Goal: Task Accomplishment & Management: Complete application form

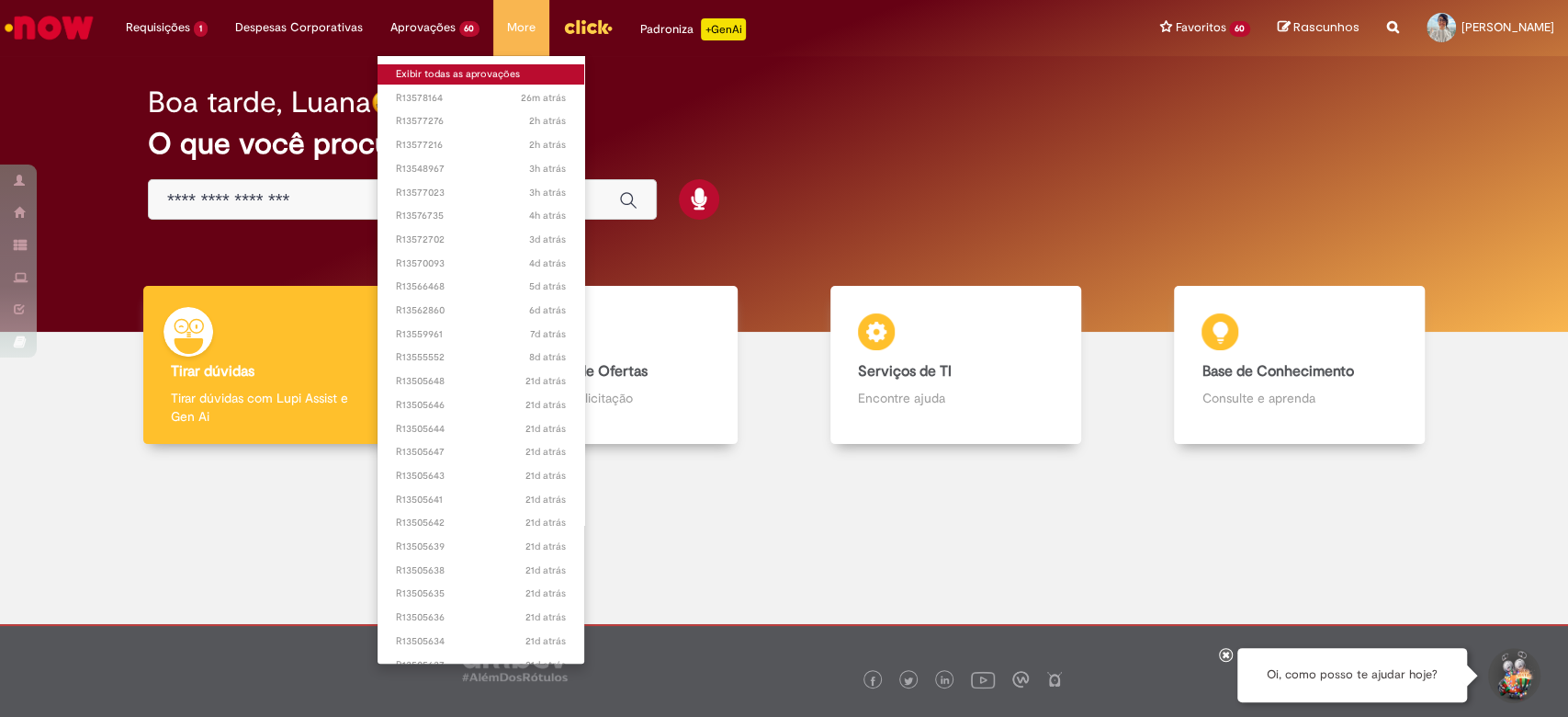
click at [417, 72] on link "Exibir todas as aprovações" at bounding box center [481, 74] width 208 height 21
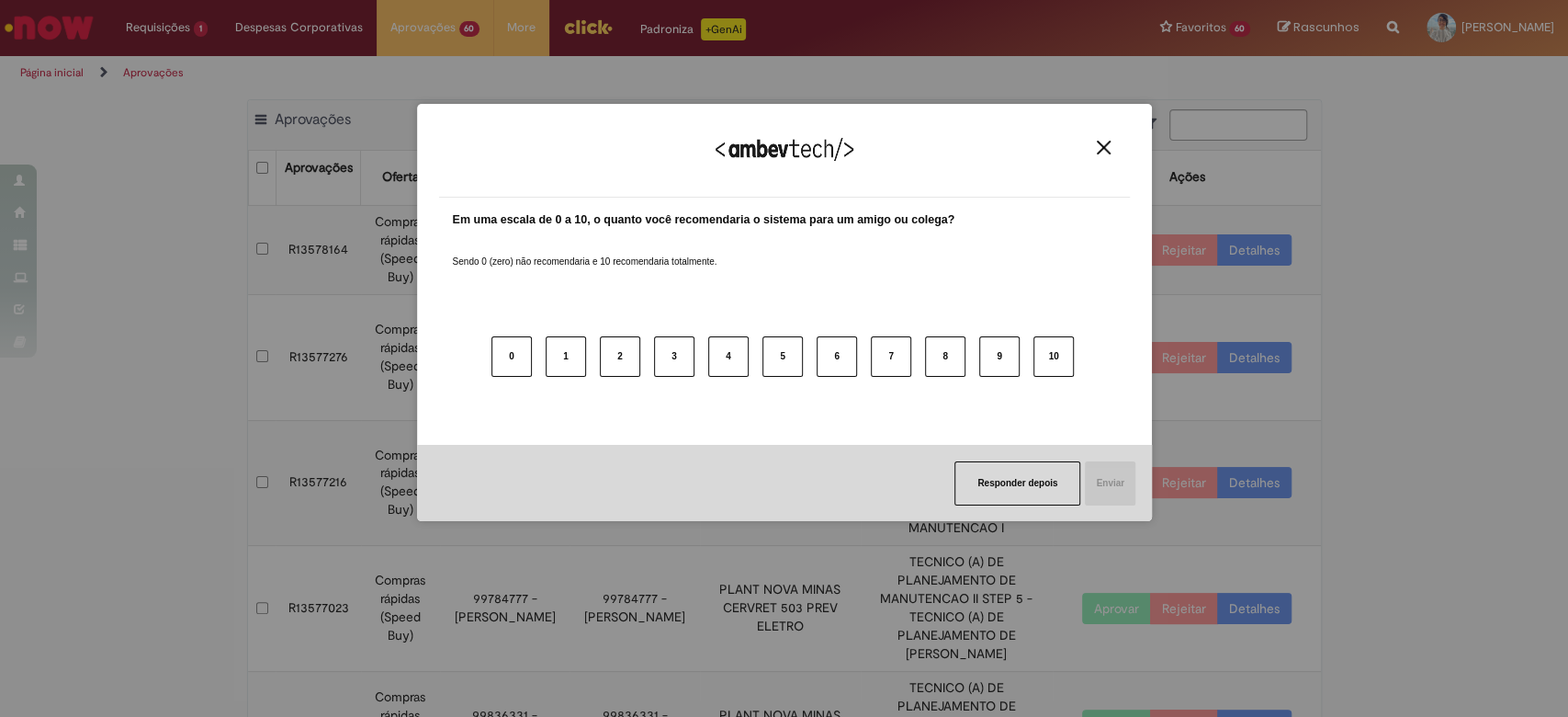
click at [1104, 150] on img "Close" at bounding box center [1104, 148] width 14 height 14
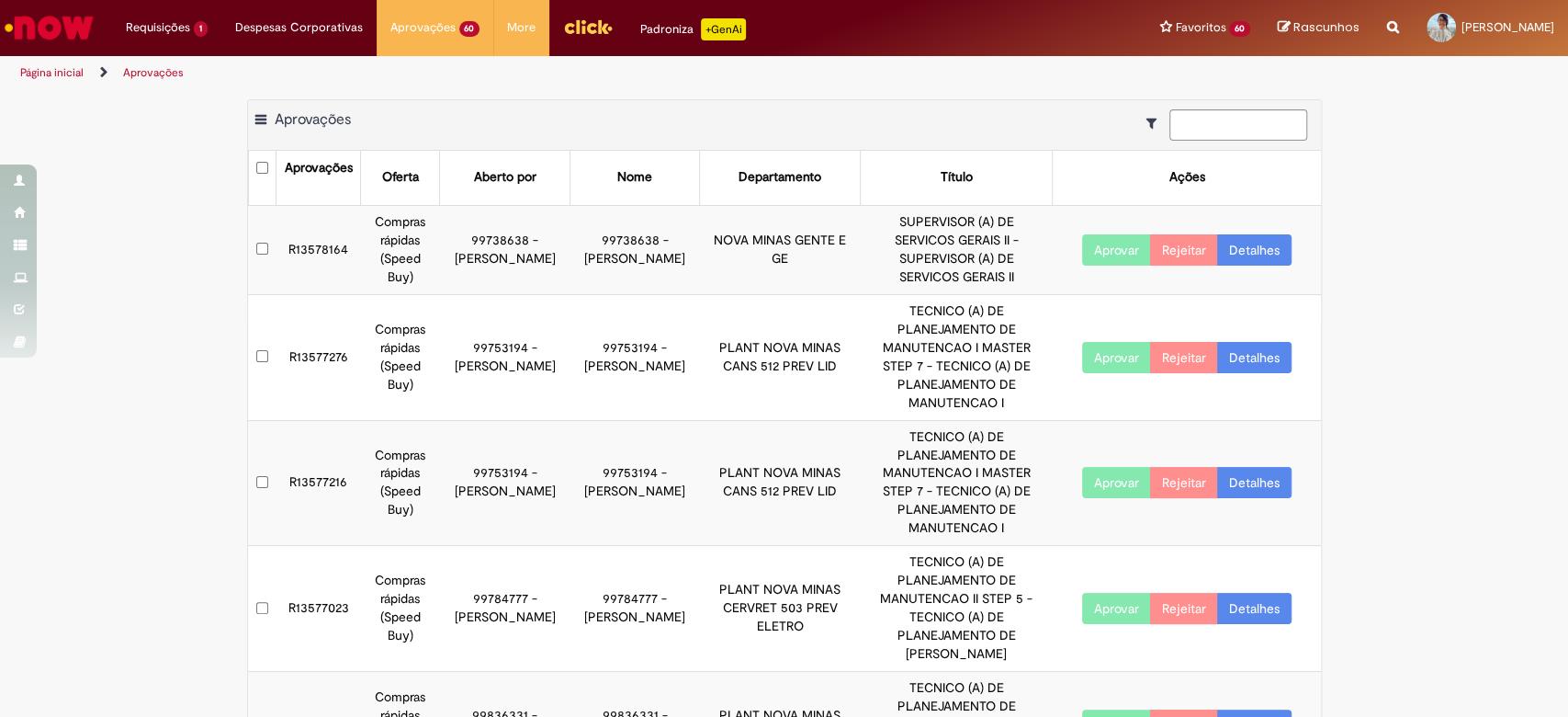
click at [1259, 241] on link "Detalhes" at bounding box center [1255, 250] width 74 height 31
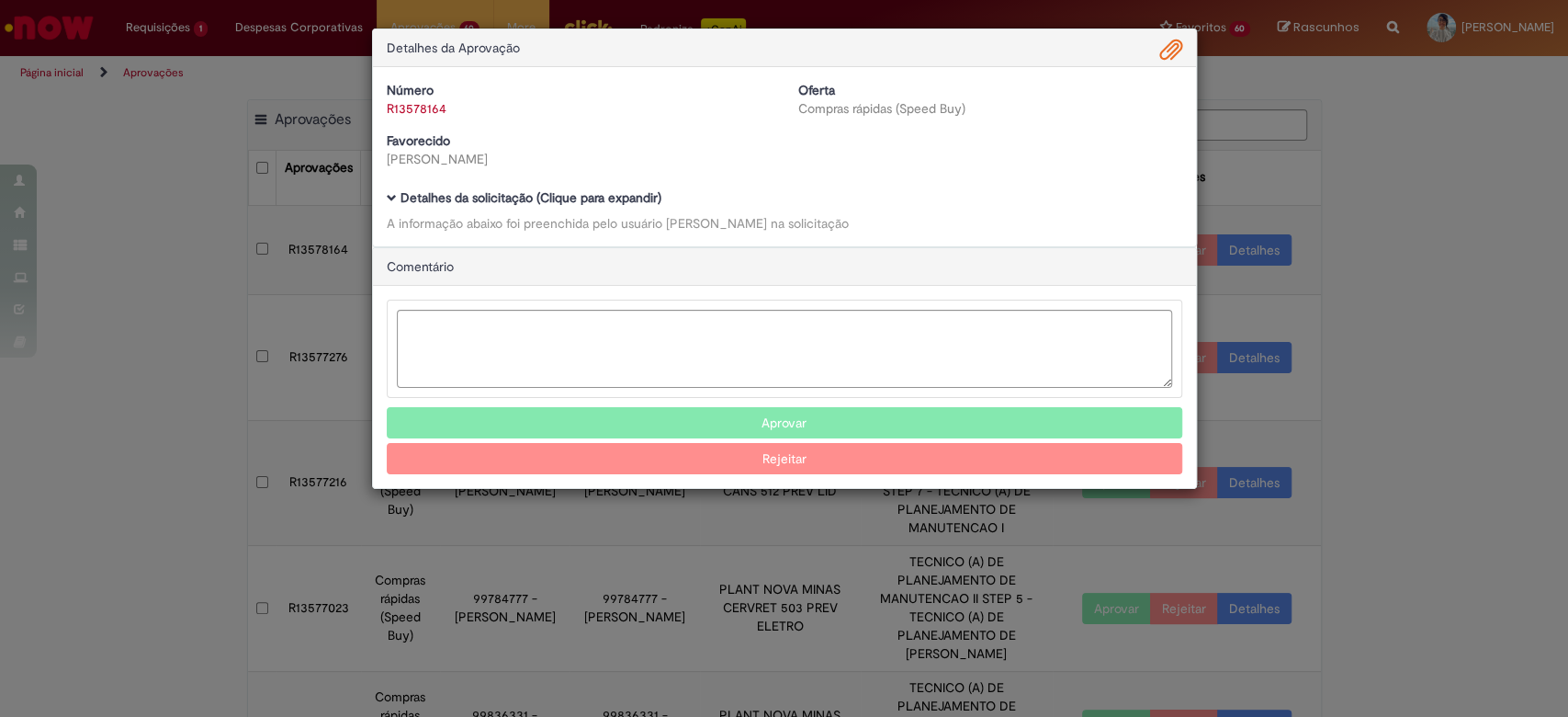
click at [390, 199] on span "Ambev Approval Modal" at bounding box center [392, 198] width 10 height 10
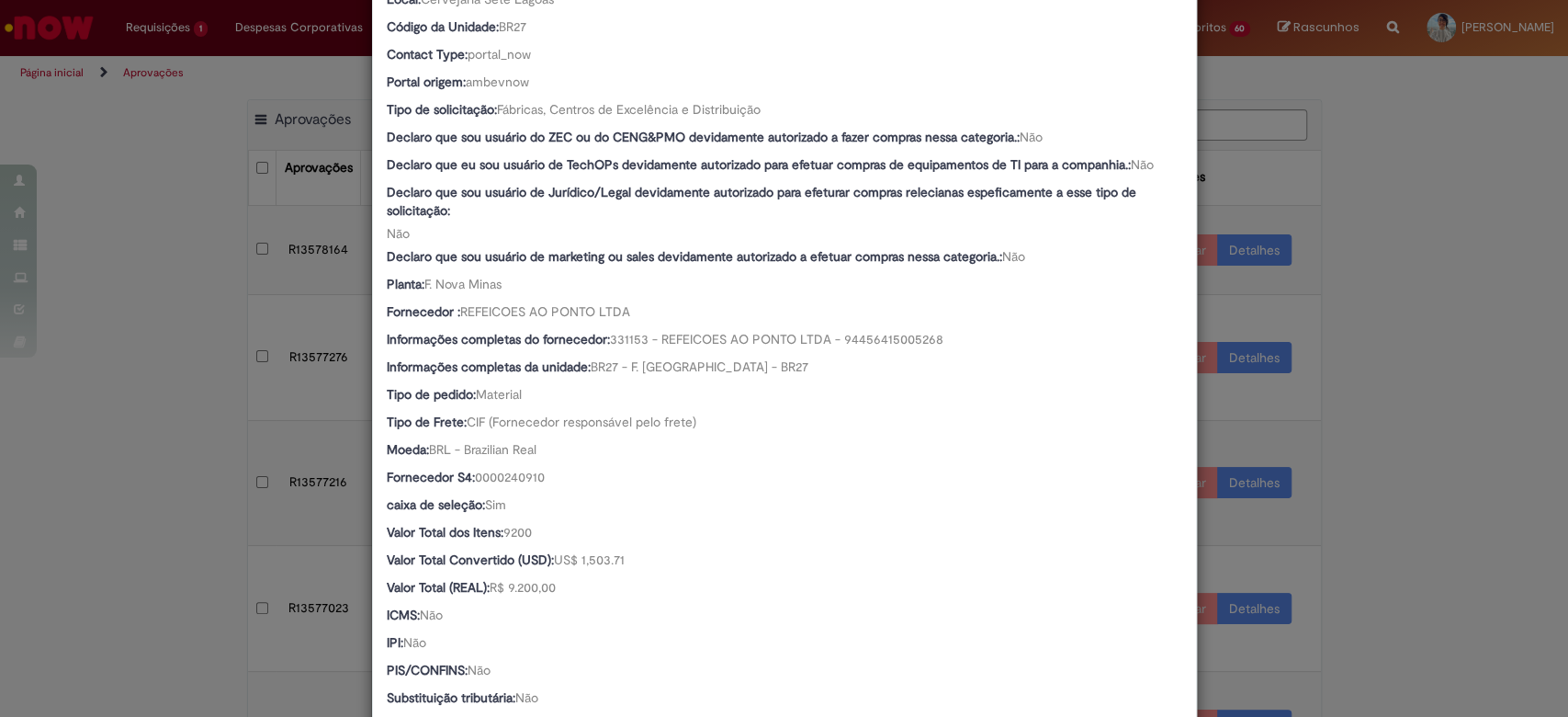
scroll to position [1106, 0]
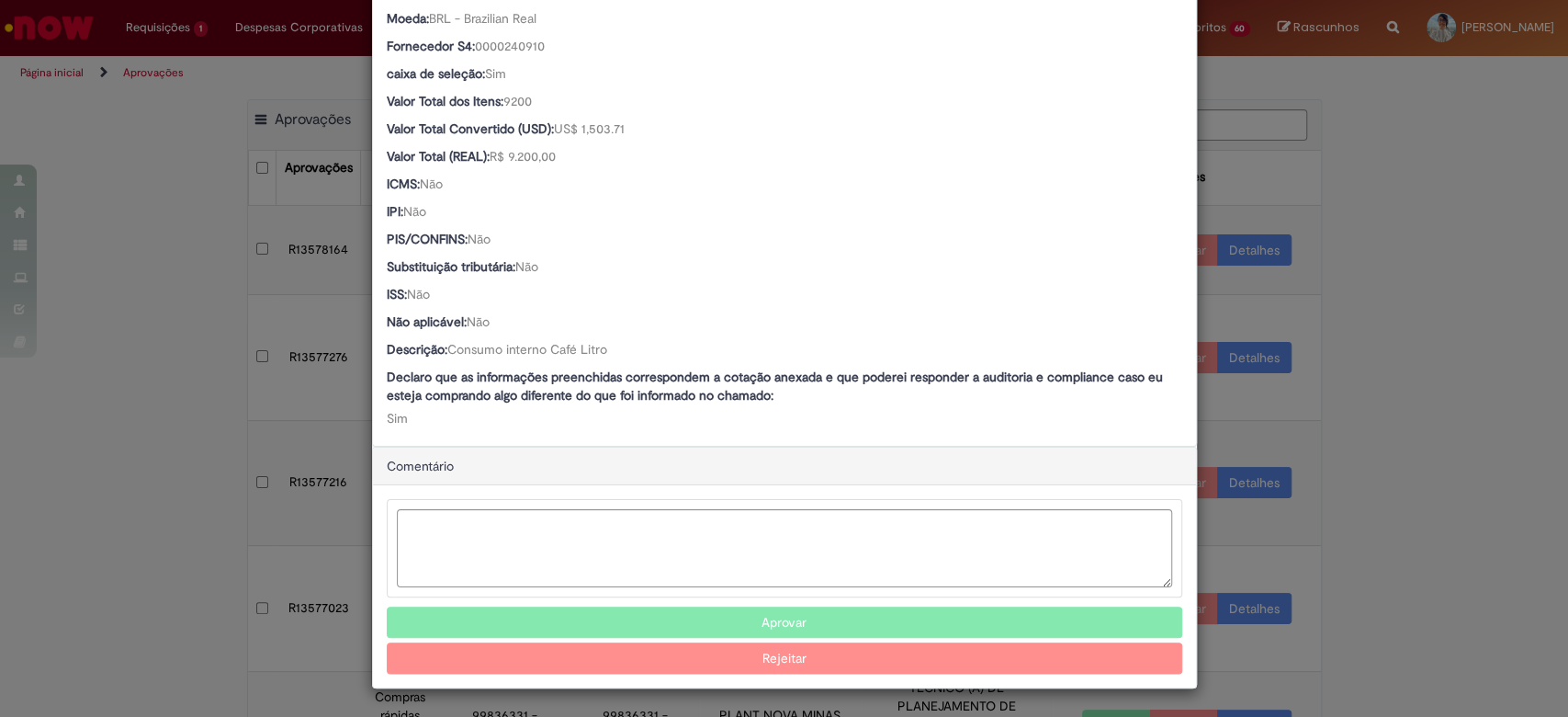
click at [767, 617] on button "Aprovar" at bounding box center [784, 622] width 795 height 31
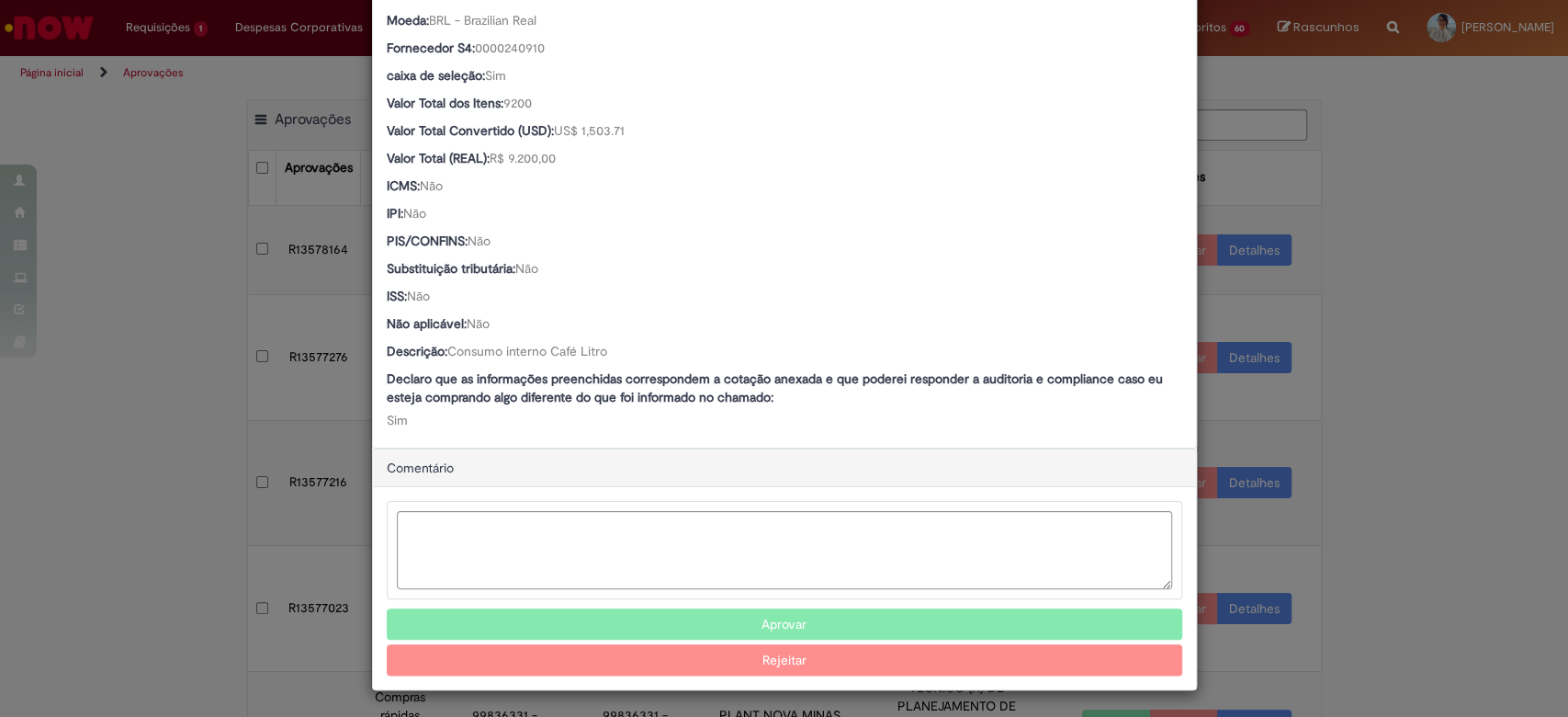
scroll to position [864, 0]
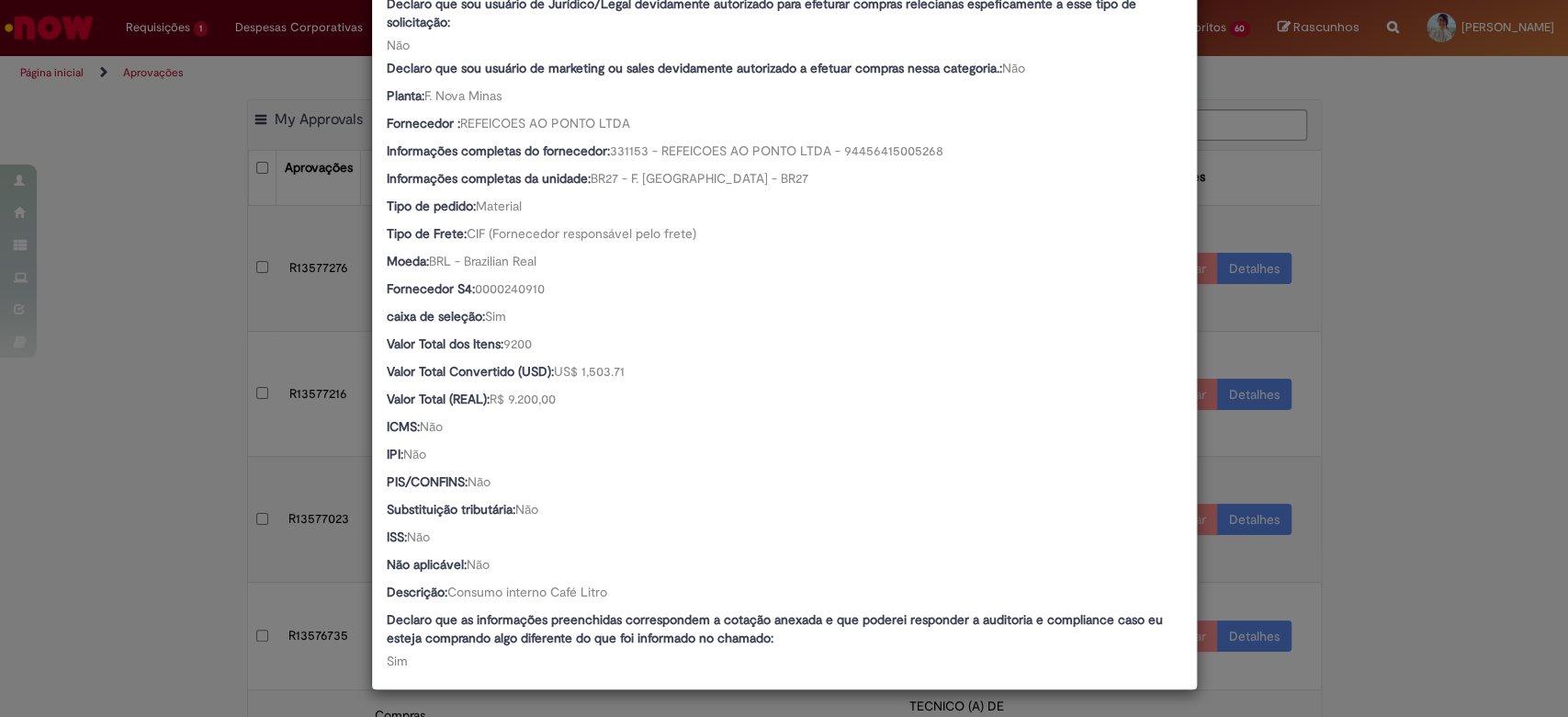
click at [1252, 154] on div "Detalhes da Aprovação Número R13578164 Oferta Compras rápidas (Speed Buy) Favor…" at bounding box center [784, 358] width 1568 height 717
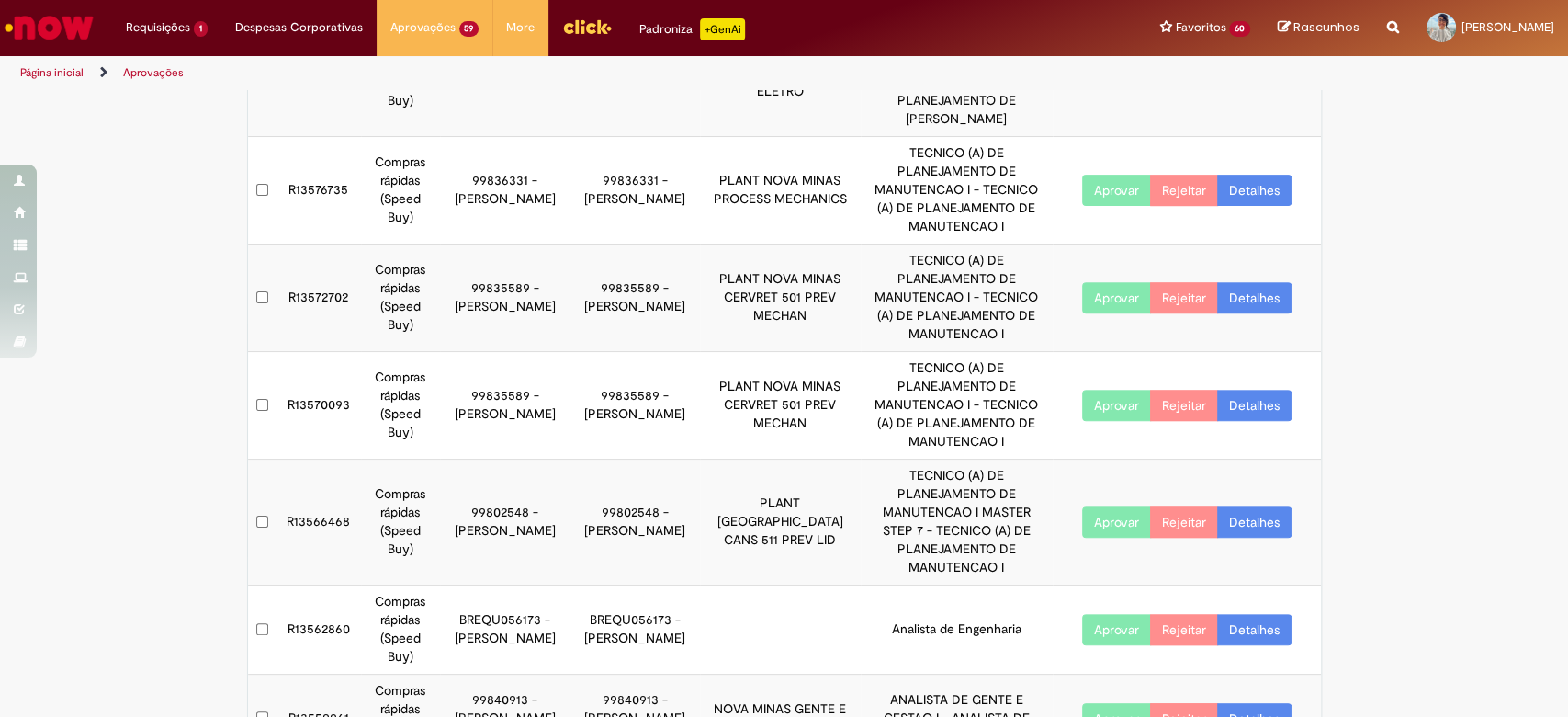
scroll to position [0, 0]
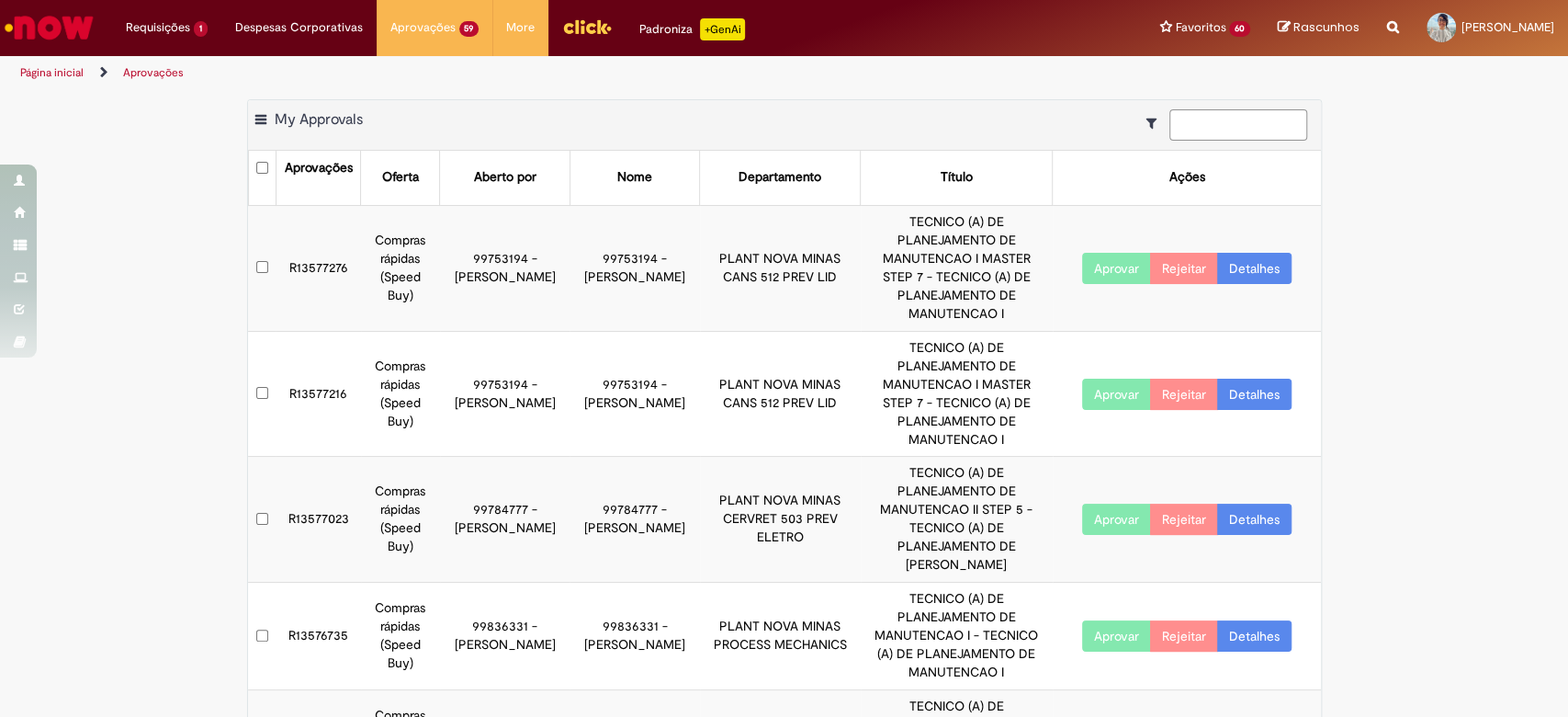
click at [1229, 122] on input at bounding box center [1238, 125] width 138 height 31
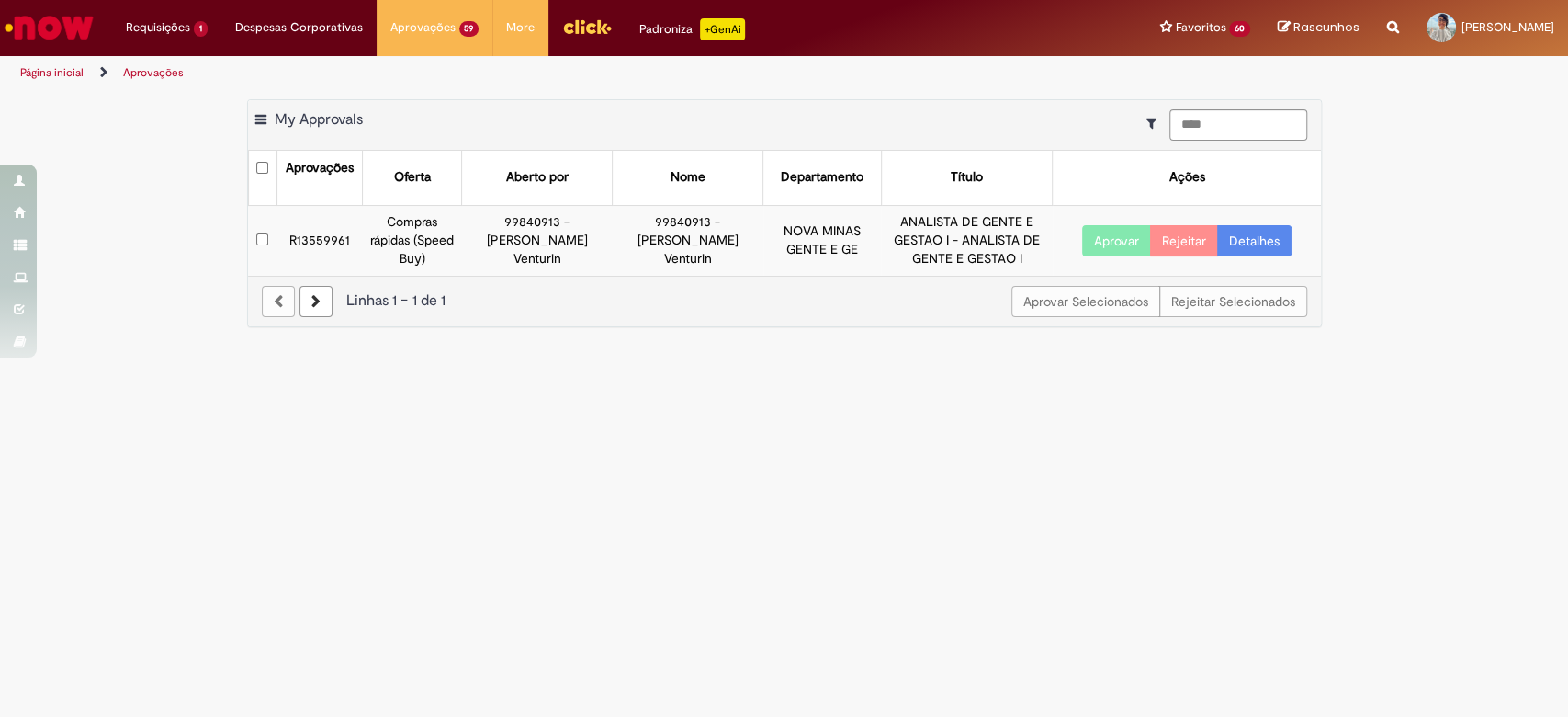
click at [1092, 235] on button "Aprovar" at bounding box center [1117, 241] width 69 height 31
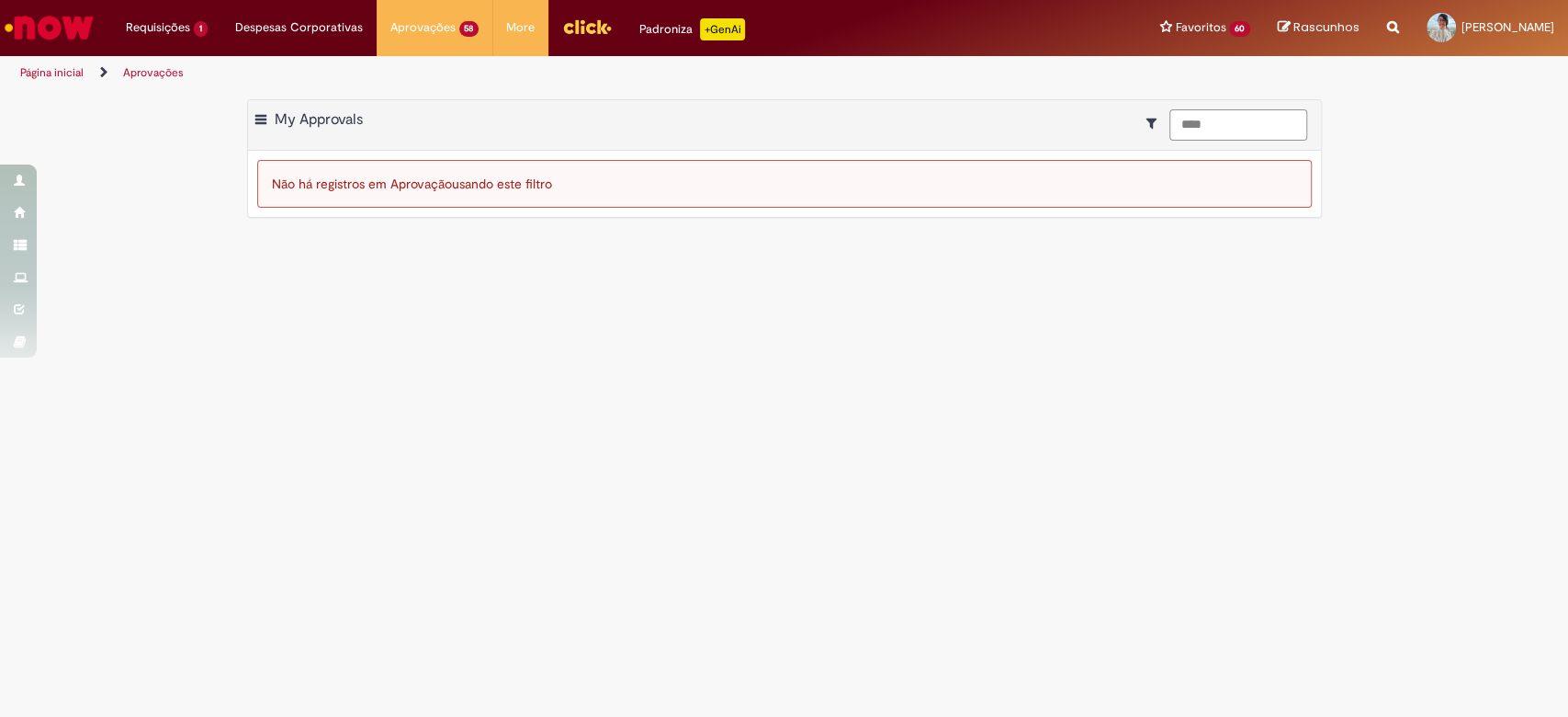
click at [1254, 129] on input "****" at bounding box center [1238, 125] width 138 height 31
type input "*"
